Goal: Contribute content: Add original content to the website for others to see

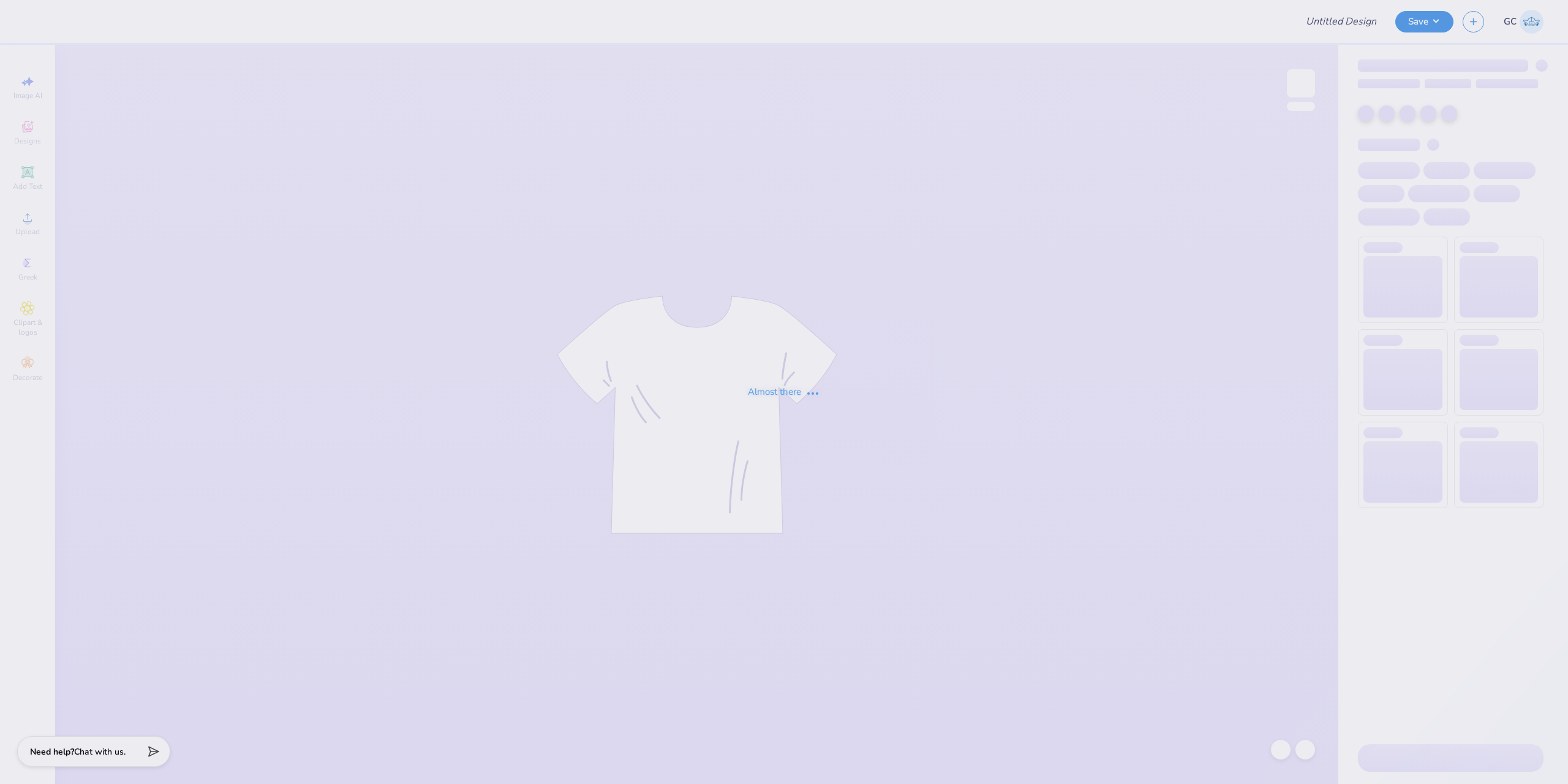
type input "Merch"
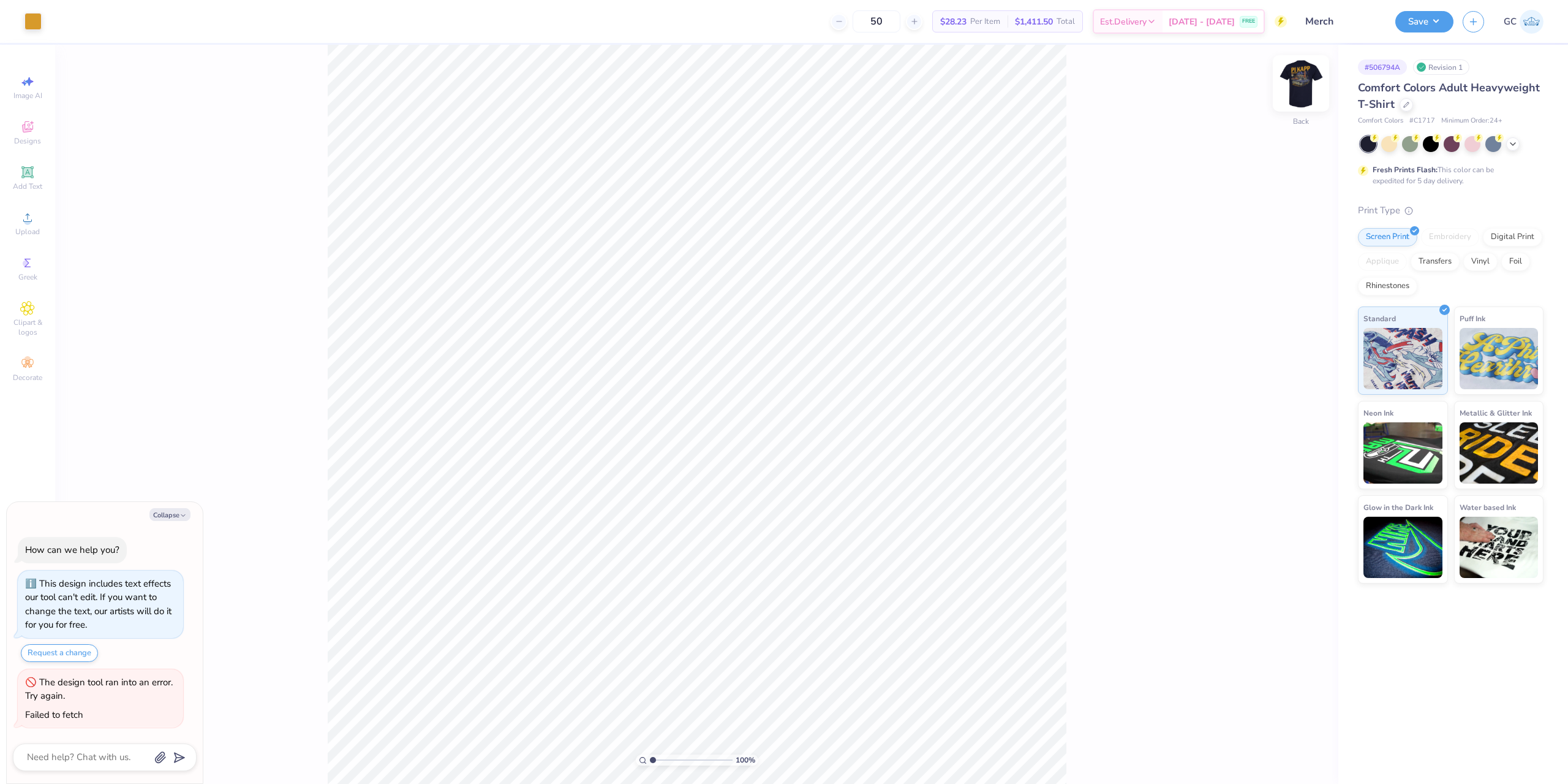
click at [1305, 71] on img at bounding box center [1300, 83] width 49 height 49
click at [29, 234] on span "Upload" at bounding box center [27, 232] width 24 height 10
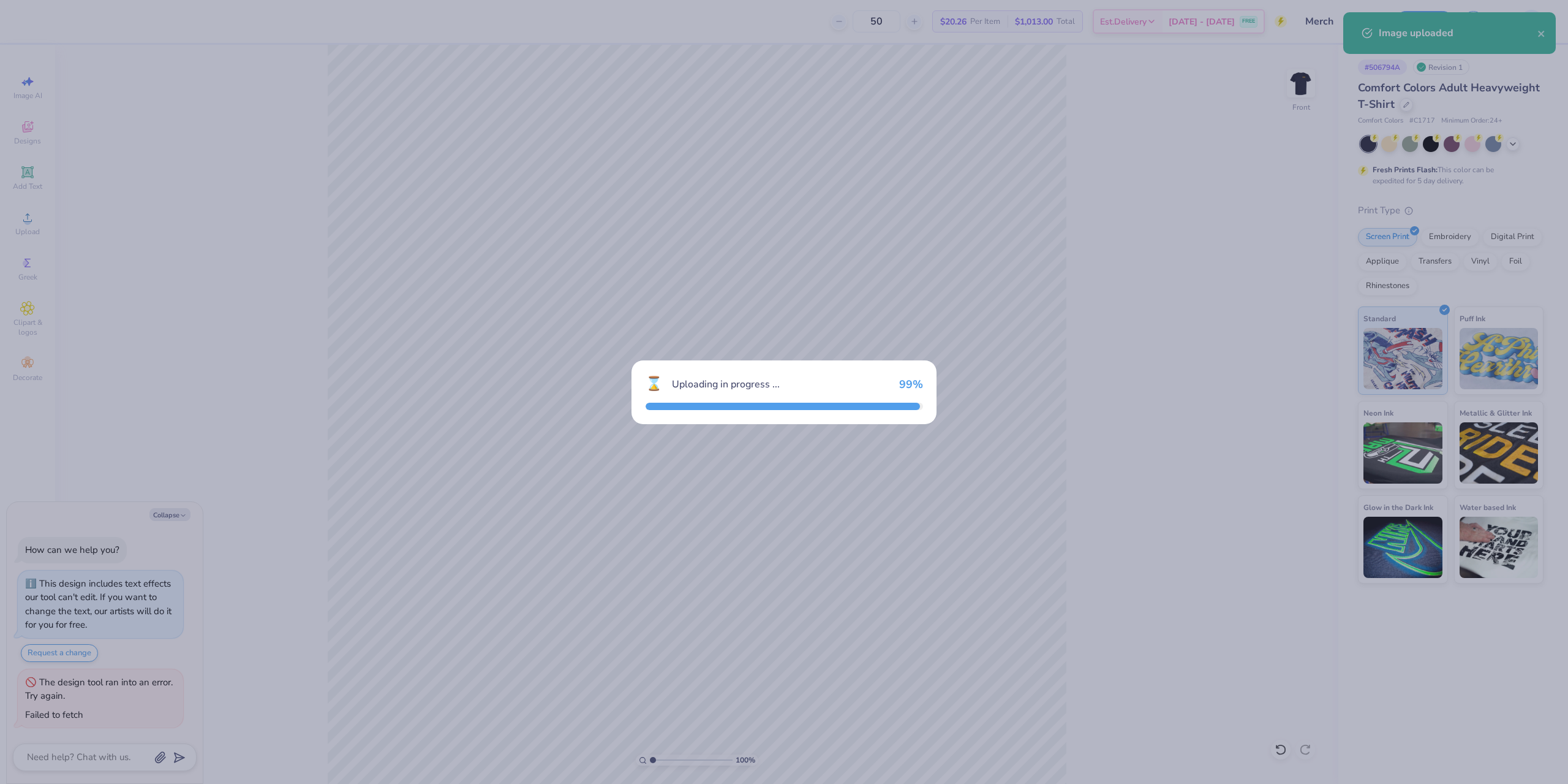
type textarea "x"
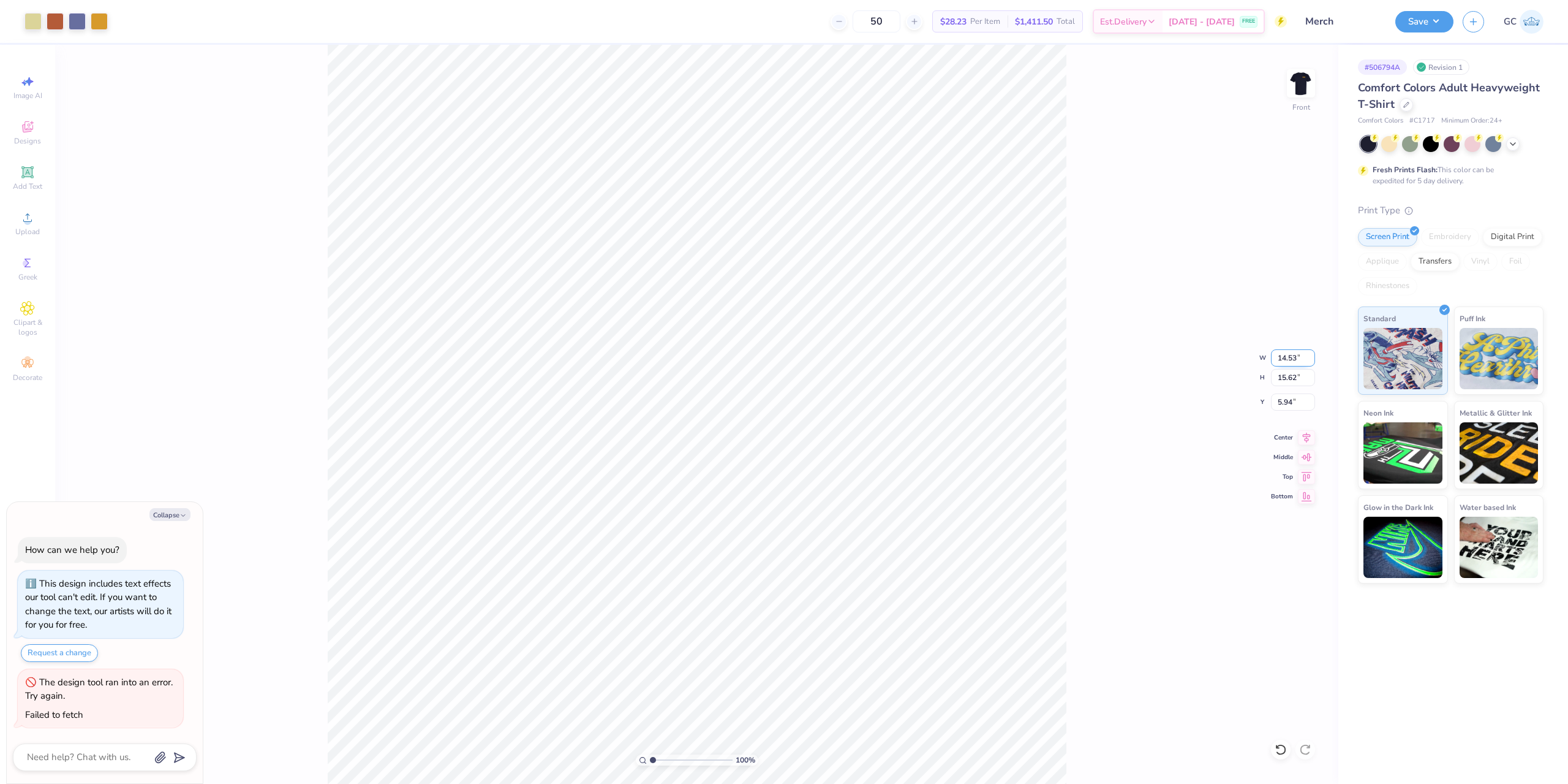
drag, startPoint x: 1285, startPoint y: 358, endPoint x: 1298, endPoint y: 359, distance: 13.0
click at [1298, 359] on input "14.53" at bounding box center [1293, 358] width 44 height 17
type input "12"
type textarea "x"
type input "12.00"
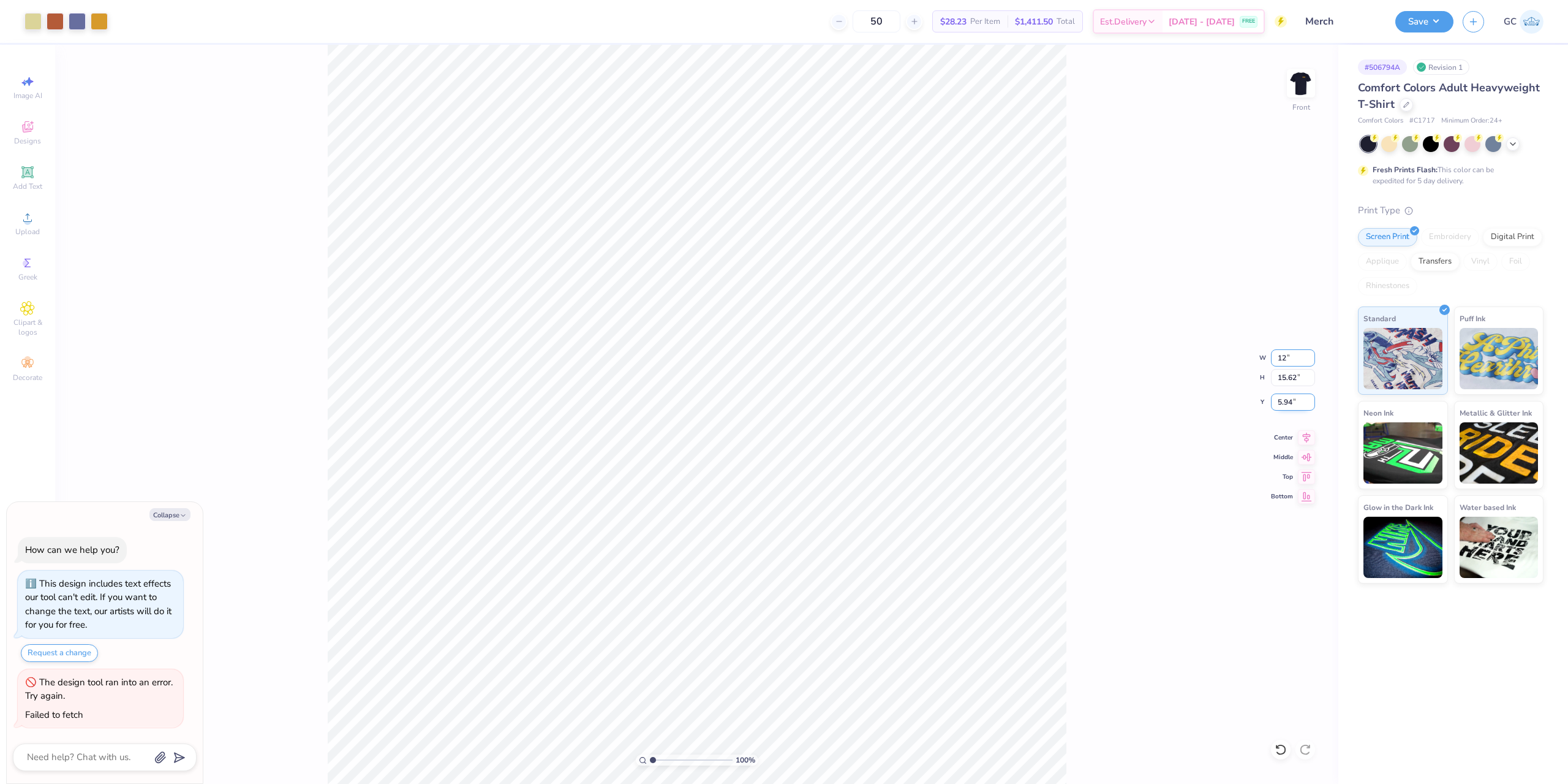
type input "12.90"
drag, startPoint x: 1296, startPoint y: 404, endPoint x: 1277, endPoint y: 404, distance: 19.0
click at [1277, 404] on input "7.30" at bounding box center [1293, 403] width 44 height 17
type input "3"
type textarea "x"
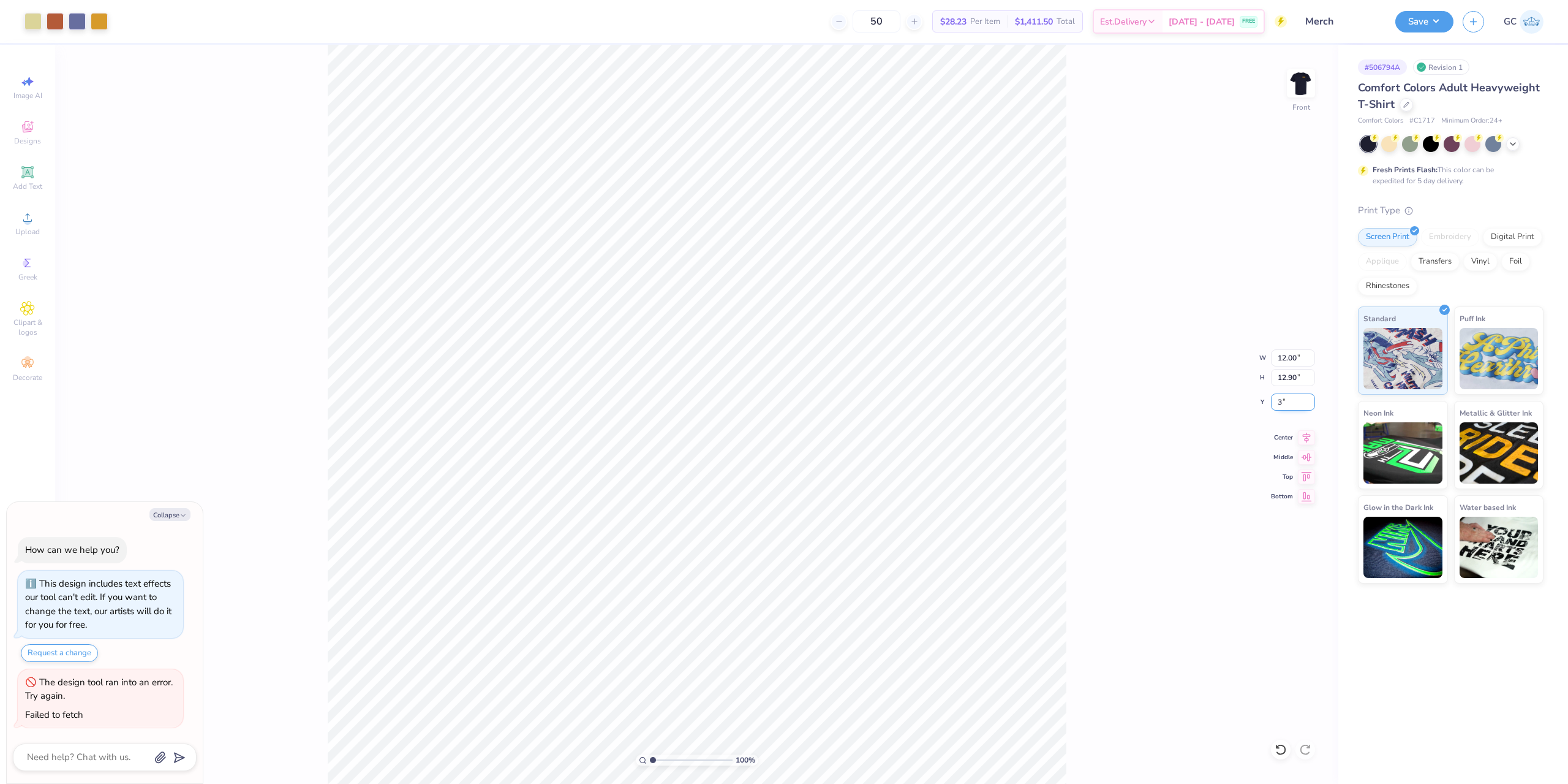
type input "3.00"
click at [1292, 92] on img at bounding box center [1300, 83] width 49 height 49
drag, startPoint x: 1422, startPoint y: 16, endPoint x: 1437, endPoint y: 34, distance: 23.4
click at [1423, 16] on button "Save" at bounding box center [1424, 21] width 58 height 21
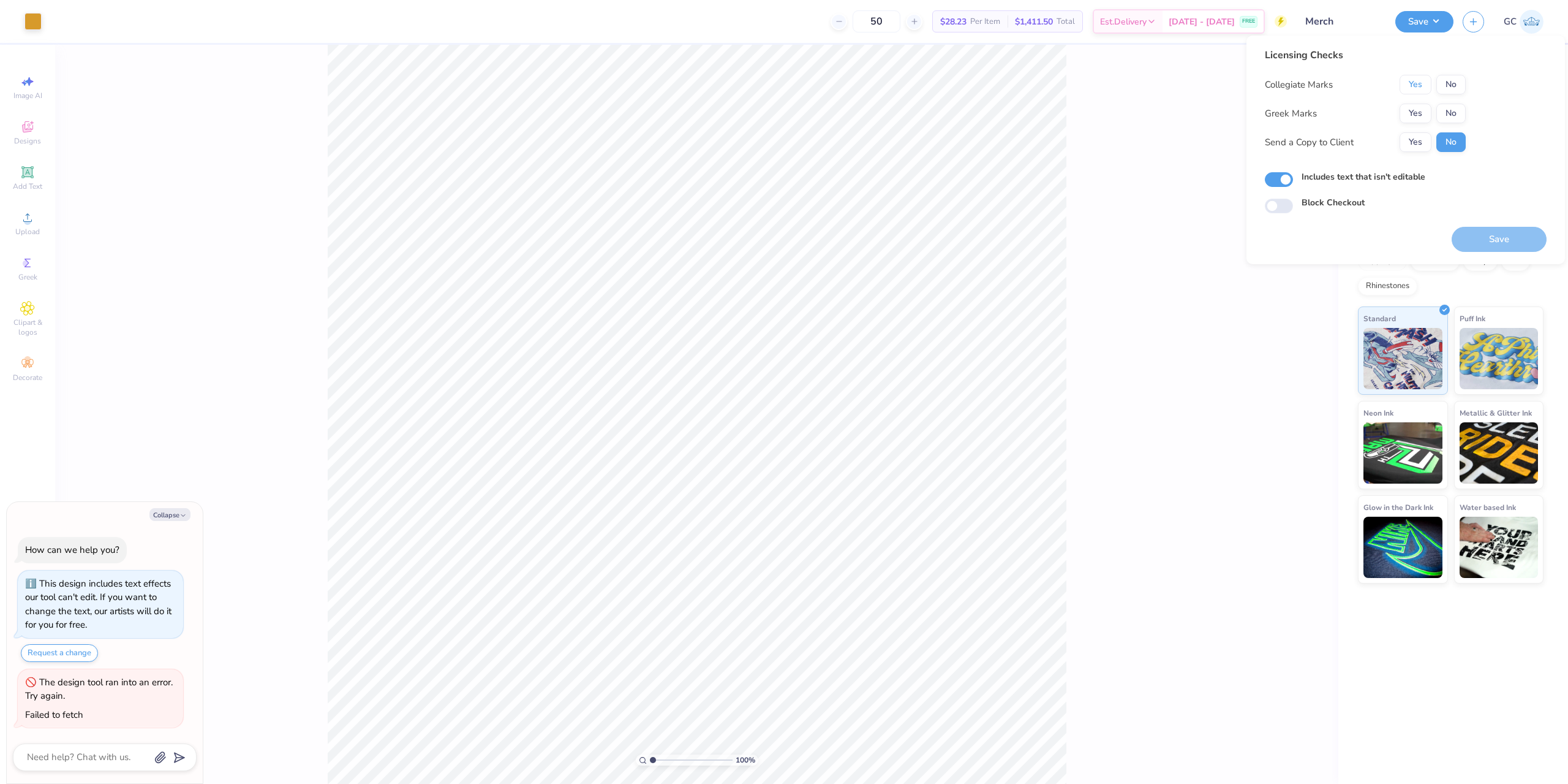
drag, startPoint x: 1409, startPoint y: 84, endPoint x: 1412, endPoint y: 103, distance: 19.2
click at [1409, 85] on button "Yes" at bounding box center [1415, 84] width 32 height 19
click at [1413, 111] on button "Yes" at bounding box center [1415, 114] width 32 height 19
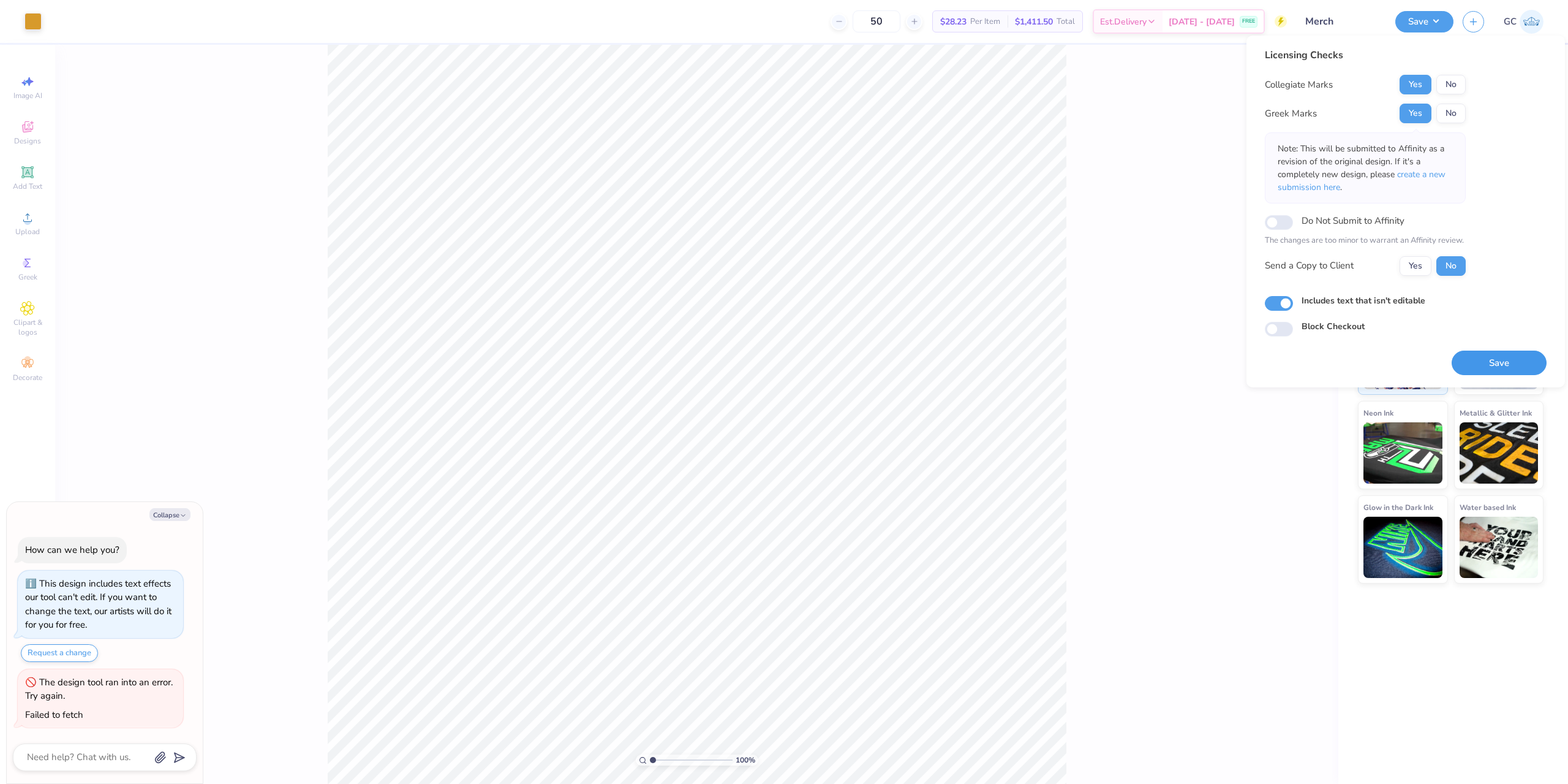
click at [1486, 362] on button "Save" at bounding box center [1499, 363] width 95 height 25
type textarea "x"
